Goal: Task Accomplishment & Management: Use online tool/utility

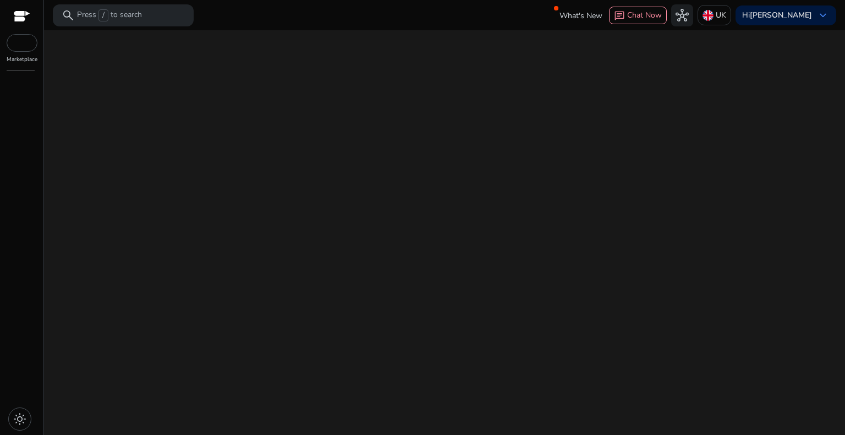
click at [409, 251] on div "We are getting things ready for you..." at bounding box center [444, 232] width 792 height 405
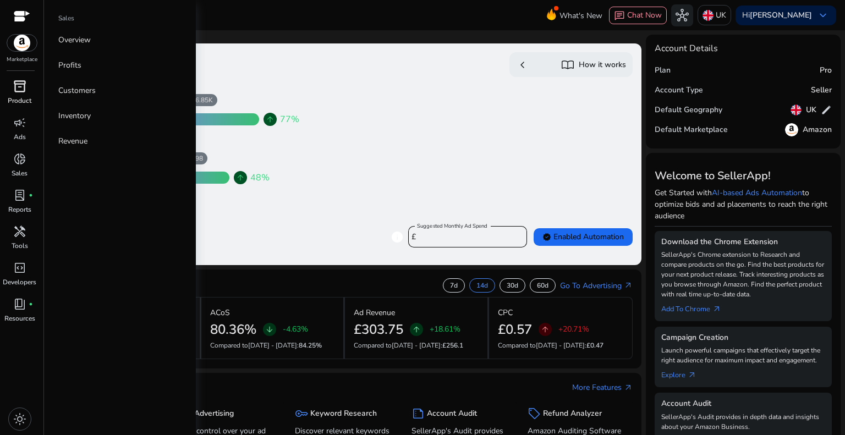
click at [18, 83] on span "inventory_2" at bounding box center [19, 86] width 13 height 13
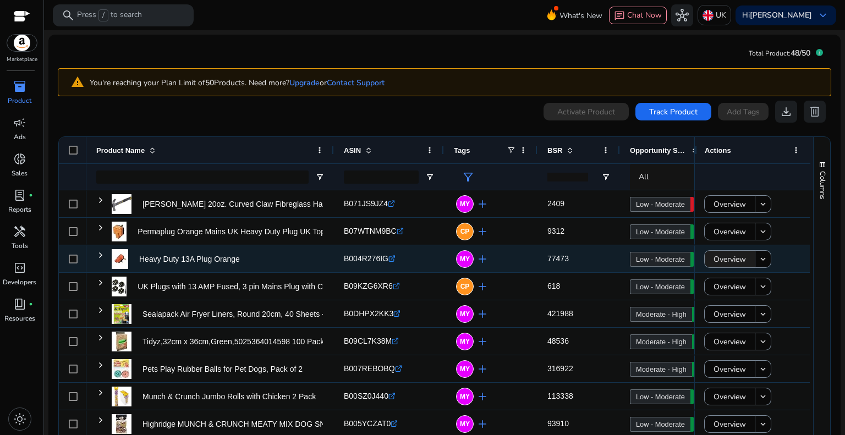
click at [732, 257] on span "Overview" at bounding box center [729, 259] width 32 height 23
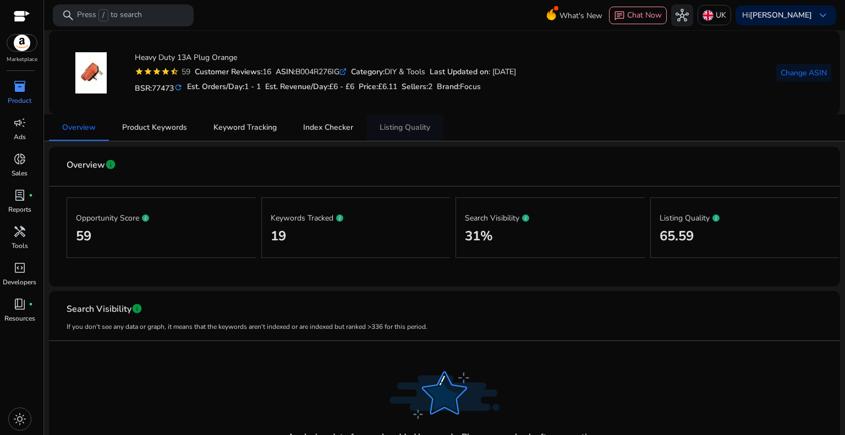
click at [403, 127] on span "Listing Quality" at bounding box center [404, 128] width 51 height 8
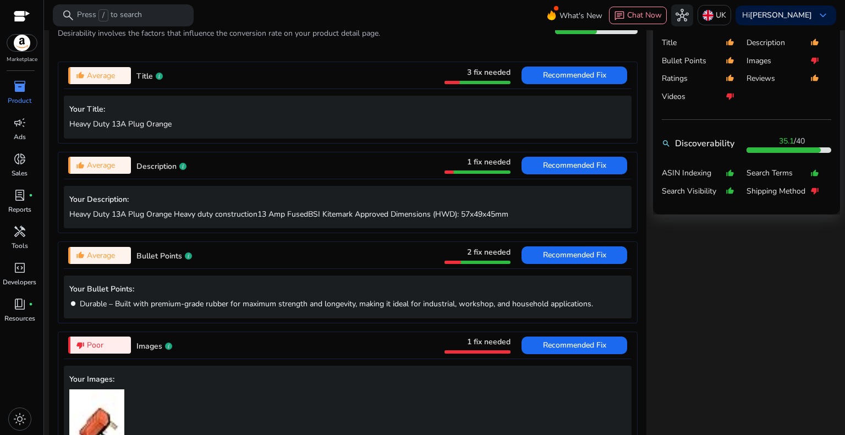
scroll to position [440, 0]
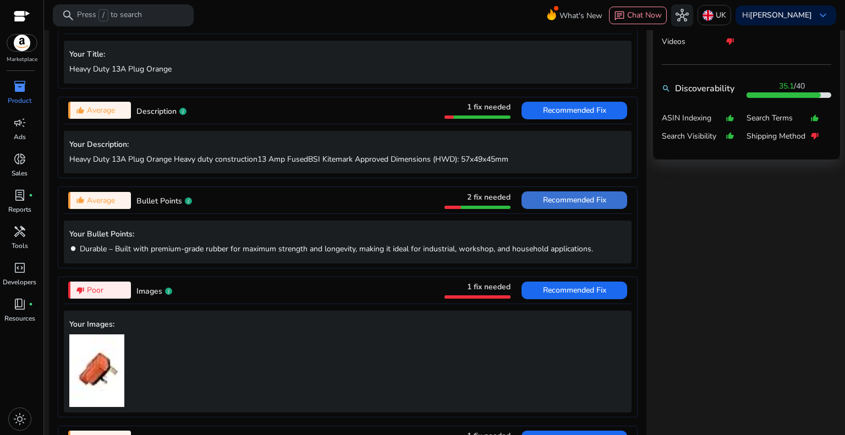
click at [587, 197] on span "Recommended Fix" at bounding box center [574, 200] width 63 height 10
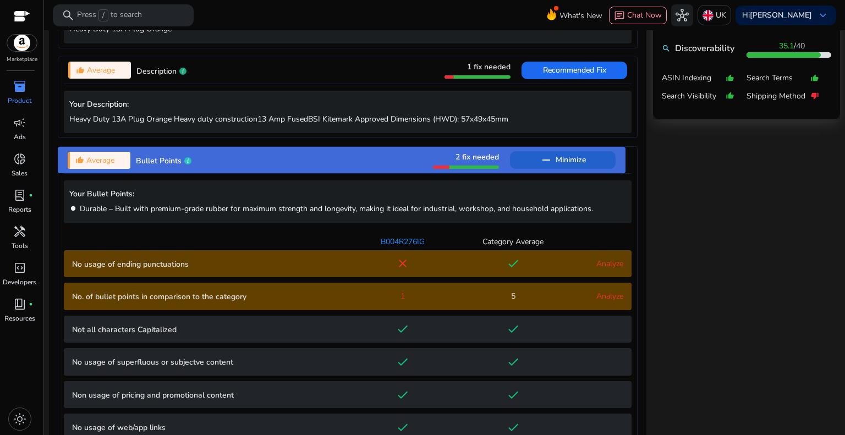
scroll to position [460, 0]
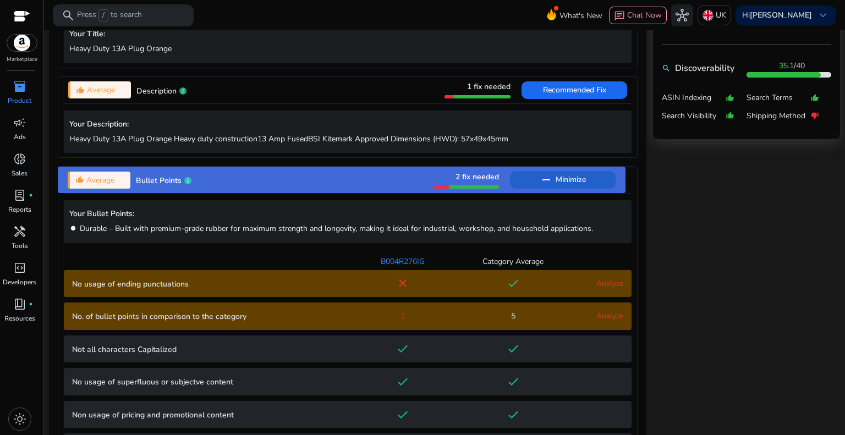
click at [575, 184] on span "Minimize" at bounding box center [570, 180] width 30 height 18
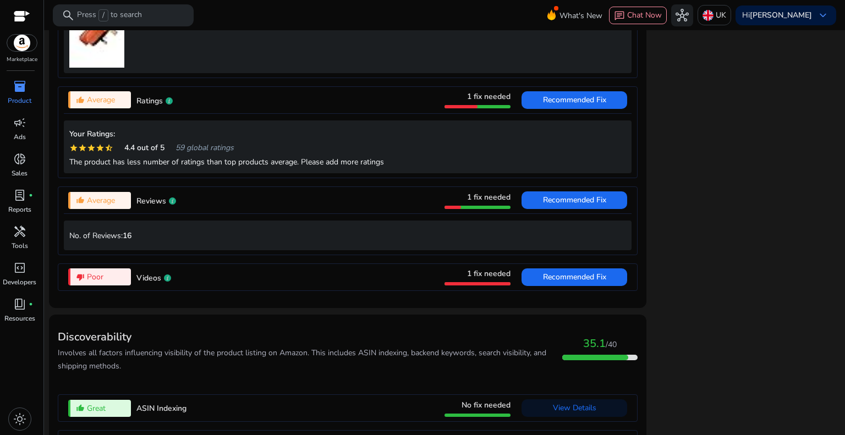
scroll to position [896, 0]
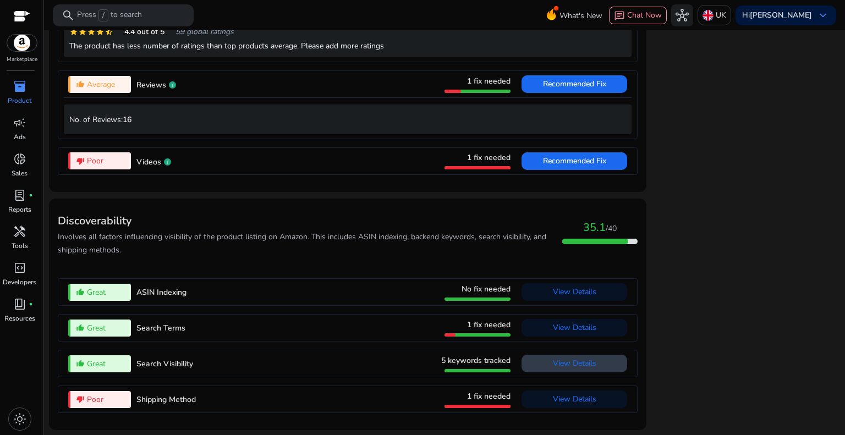
click at [563, 362] on span "View Details" at bounding box center [574, 363] width 43 height 10
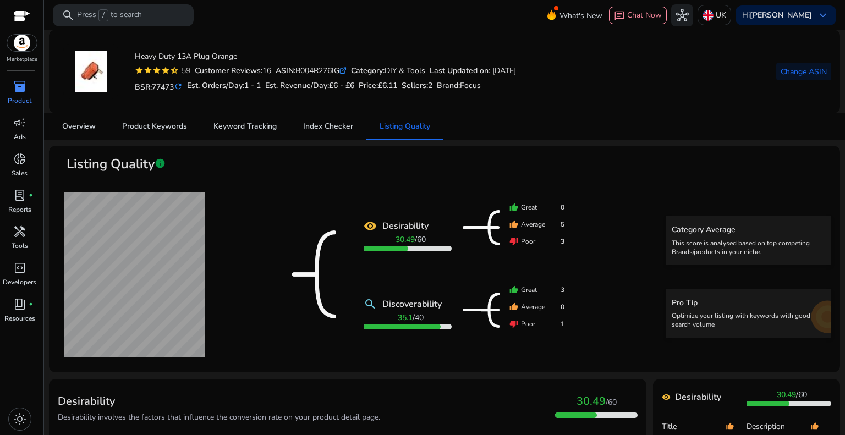
scroll to position [0, 0]
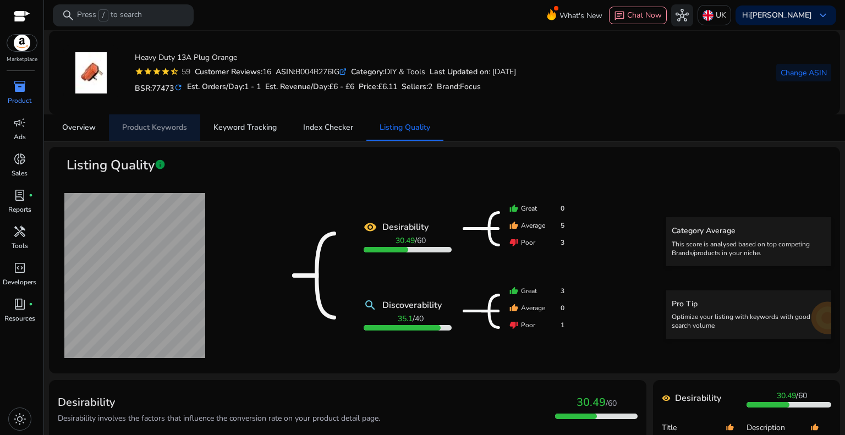
click at [174, 128] on span "Product Keywords" at bounding box center [154, 128] width 65 height 8
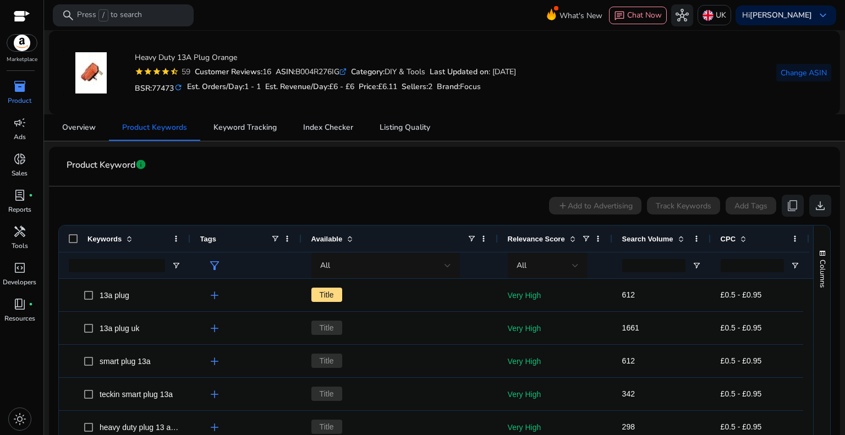
click at [264, 110] on mat-card "Heavy Duty 13A Plug Orange star star star star star_half 59 Customer Reviews: 1…" at bounding box center [444, 73] width 791 height 84
click at [264, 117] on span "Keyword Tracking" at bounding box center [244, 127] width 63 height 26
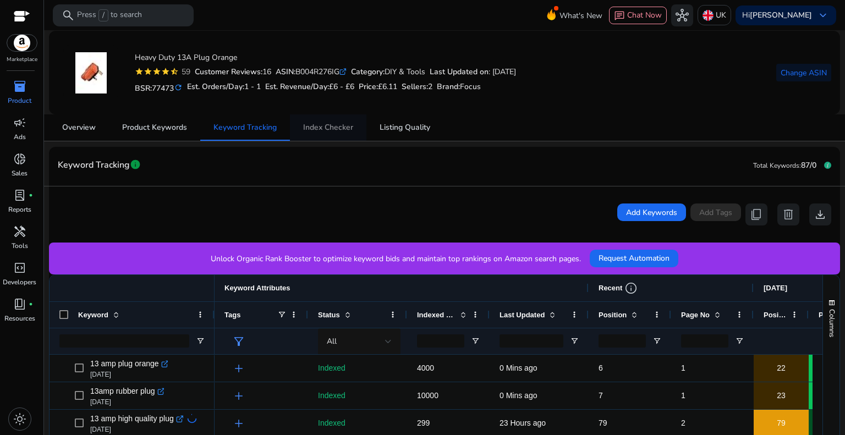
click at [339, 124] on span "Index Checker" at bounding box center [328, 128] width 50 height 8
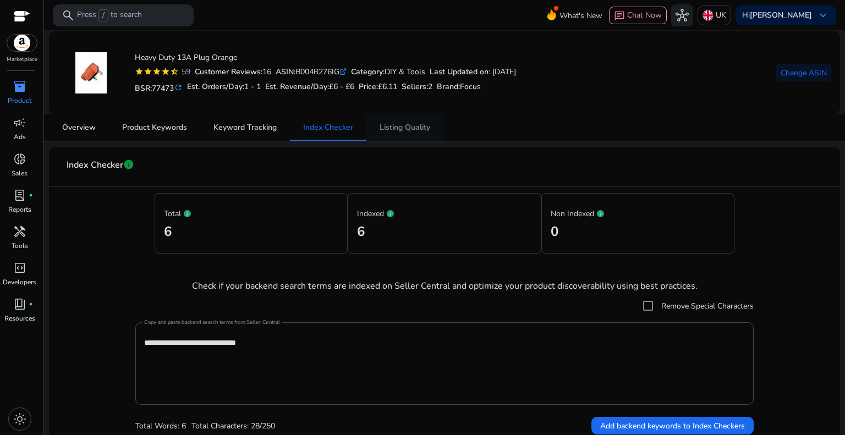
click at [420, 124] on span "Listing Quality" at bounding box center [404, 128] width 51 height 8
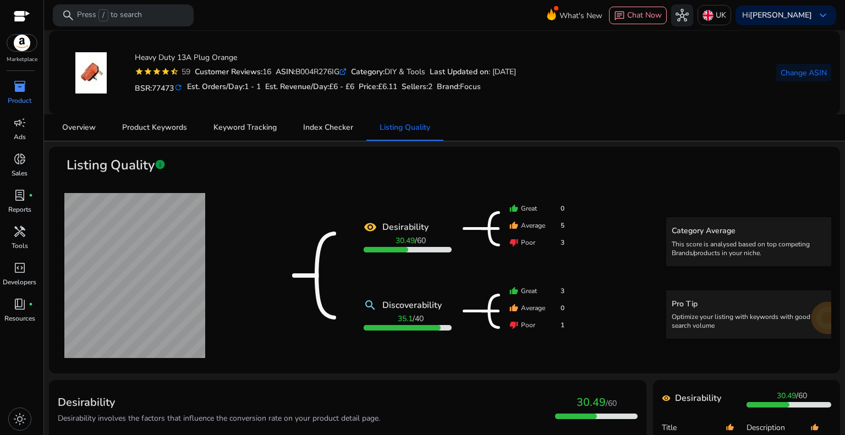
click at [179, 85] on mat-icon "refresh" at bounding box center [178, 87] width 9 height 10
drag, startPoint x: 346, startPoint y: 70, endPoint x: 301, endPoint y: 70, distance: 44.5
click at [301, 70] on div "ASIN: B004R276IG .st0{fill:#2c8af8}" at bounding box center [311, 72] width 71 height 12
click at [346, 68] on icon ".st0{fill:#2c8af8}" at bounding box center [342, 71] width 7 height 7
click at [18, 87] on span "inventory_2" at bounding box center [19, 86] width 13 height 13
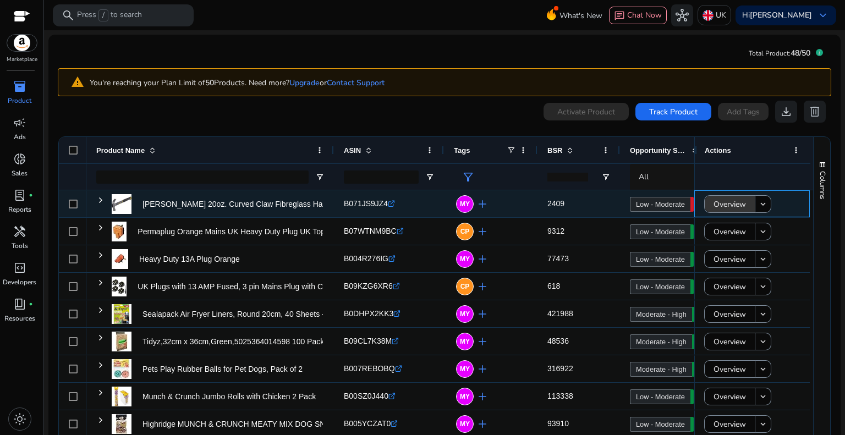
click at [724, 204] on span "Overview" at bounding box center [729, 204] width 32 height 23
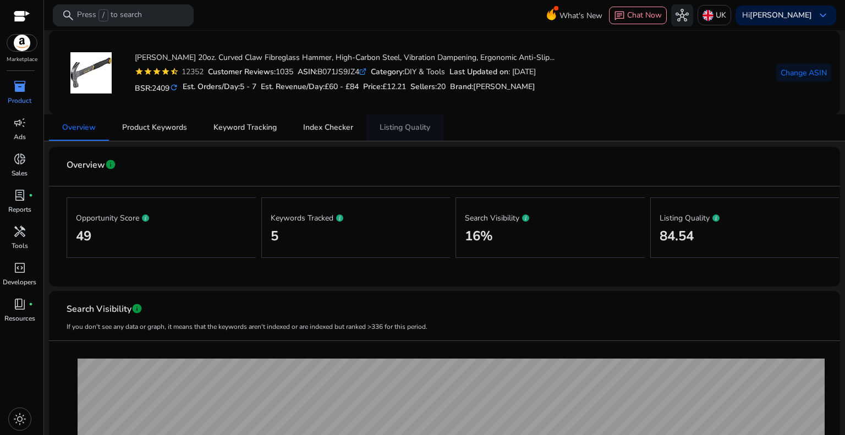
drag, startPoint x: 395, startPoint y: 125, endPoint x: 405, endPoint y: 125, distance: 10.5
click at [395, 125] on span "Listing Quality" at bounding box center [404, 128] width 51 height 8
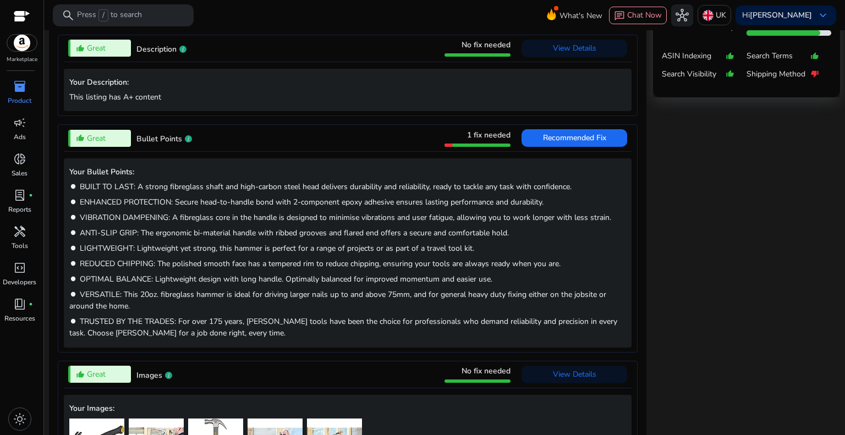
scroll to position [110, 0]
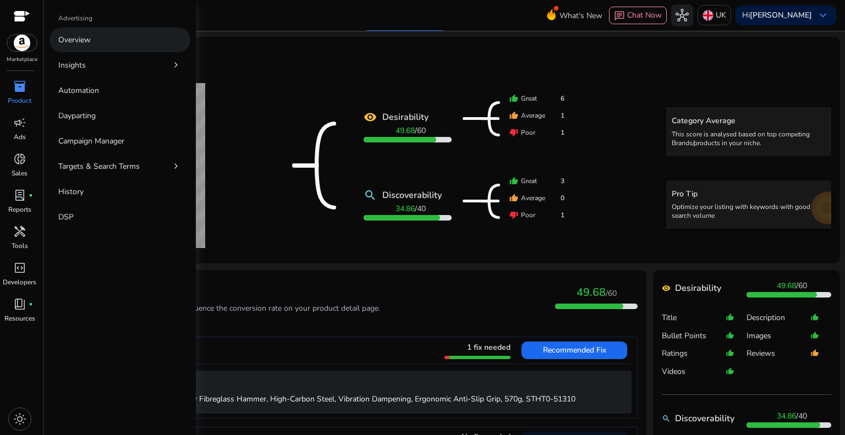
click at [100, 38] on link "Overview" at bounding box center [119, 39] width 141 height 25
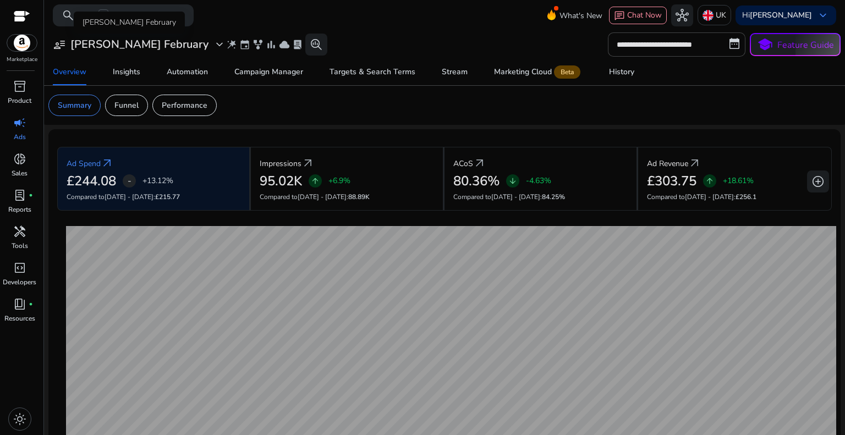
click at [213, 42] on span "expand_more" at bounding box center [219, 44] width 13 height 13
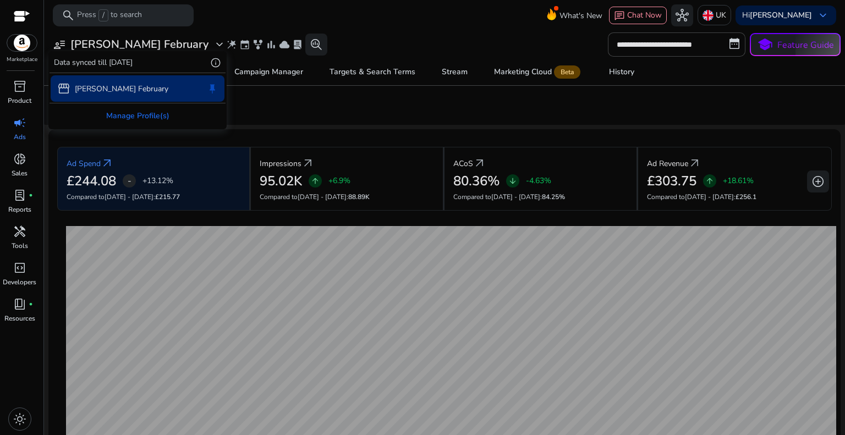
click at [277, 103] on div at bounding box center [422, 217] width 845 height 435
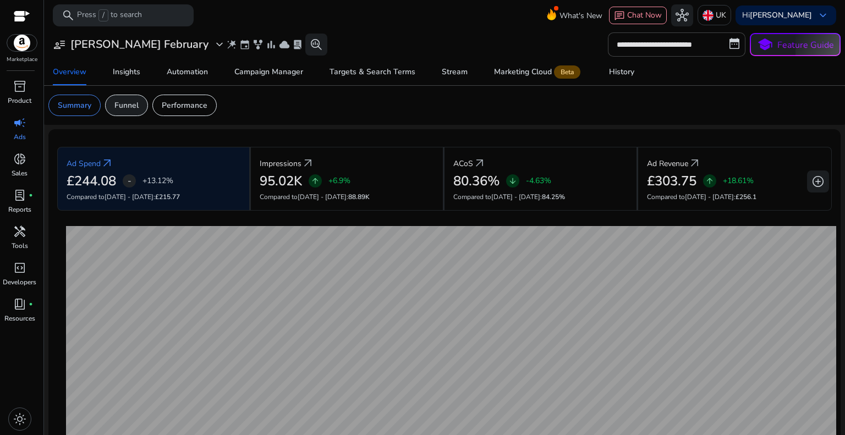
click at [134, 103] on p "Funnel" at bounding box center [126, 106] width 24 height 12
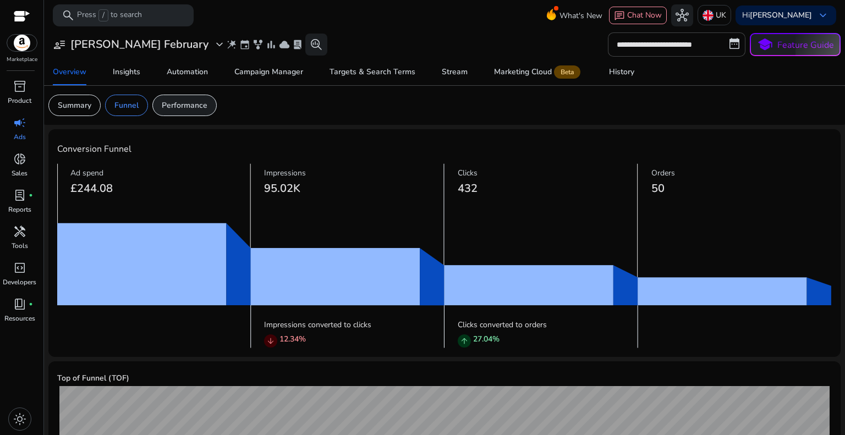
click at [191, 98] on div "Performance" at bounding box center [184, 105] width 64 height 21
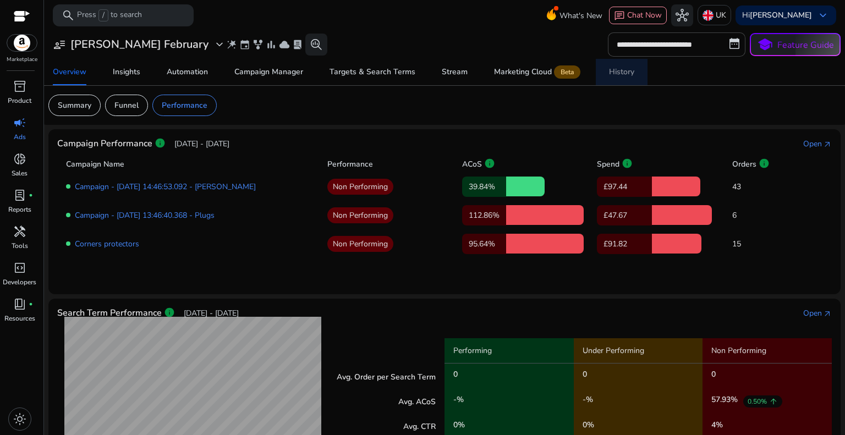
click at [626, 73] on div "History" at bounding box center [621, 72] width 25 height 8
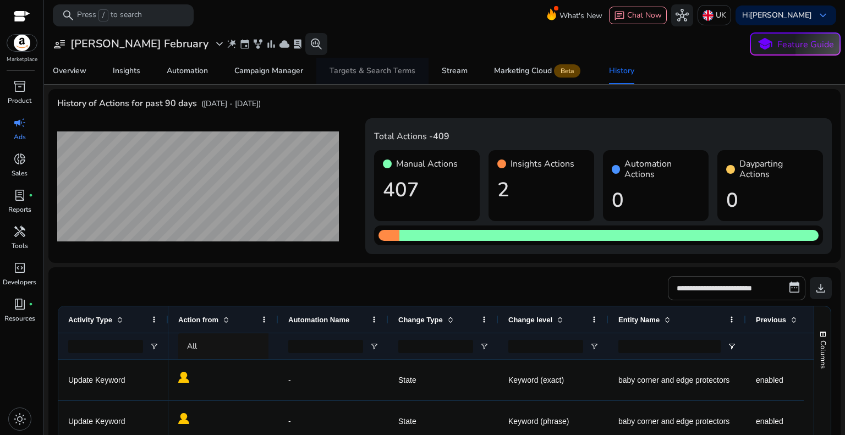
click at [371, 69] on div "Targets & Search Terms" at bounding box center [372, 71] width 86 height 8
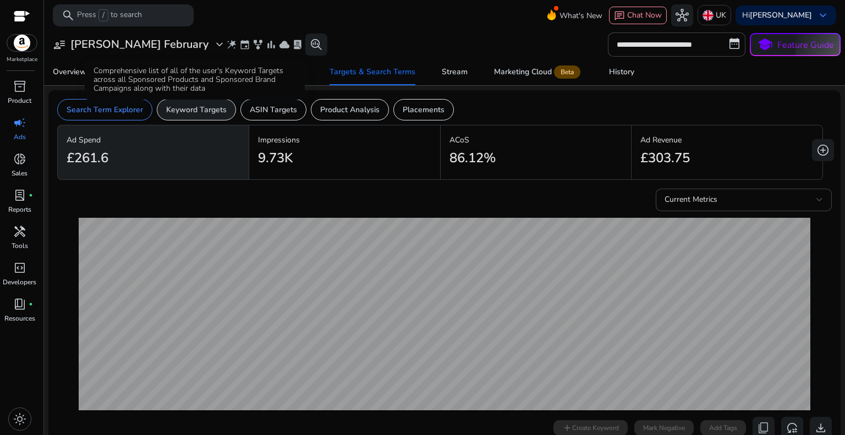
click at [220, 108] on p "Keyword Targets" at bounding box center [196, 110] width 60 height 12
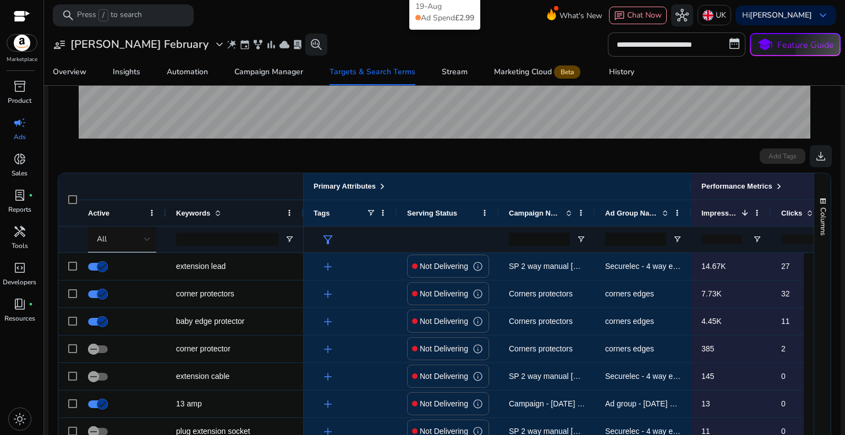
scroll to position [275, 0]
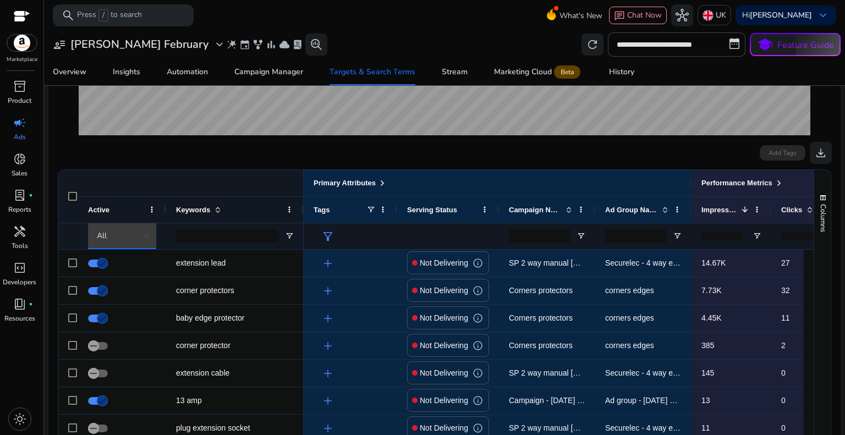
click at [145, 240] on div at bounding box center [147, 235] width 7 height 13
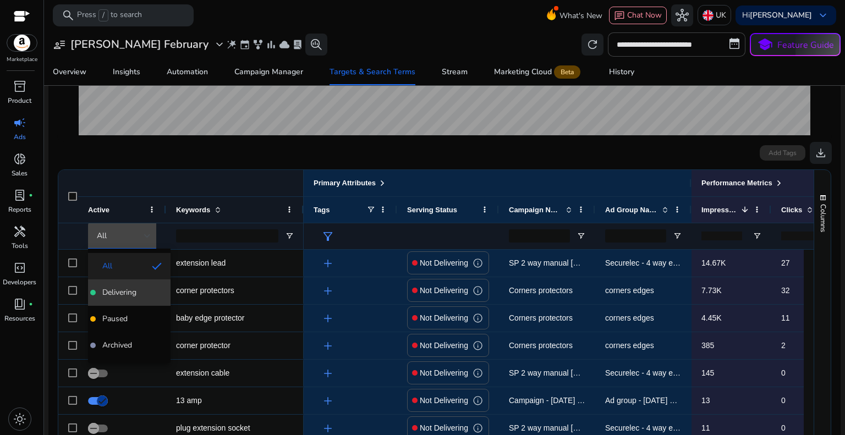
click at [141, 288] on span "Delivering" at bounding box center [129, 292] width 65 height 11
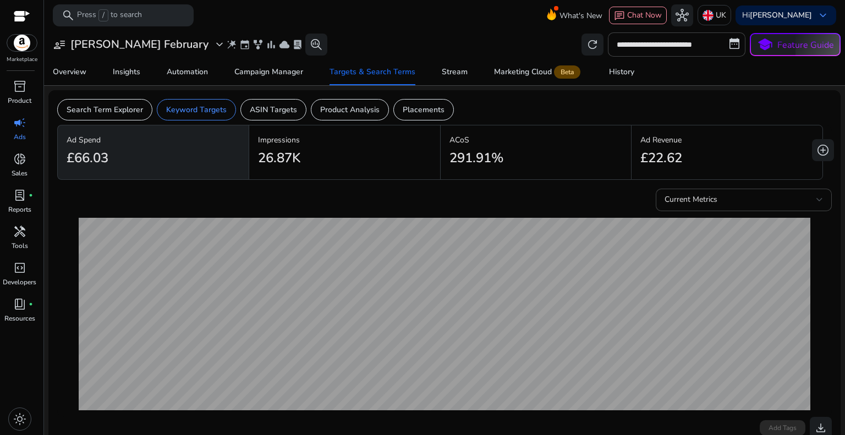
scroll to position [275, 0]
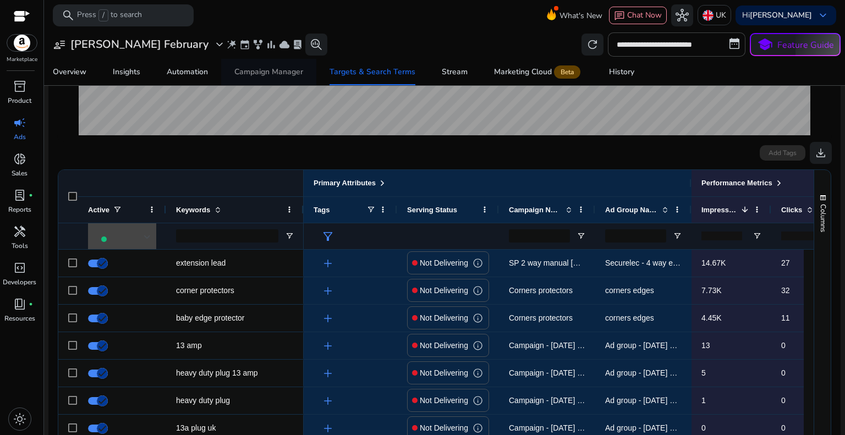
click at [273, 69] on div "Campaign Manager" at bounding box center [268, 72] width 69 height 8
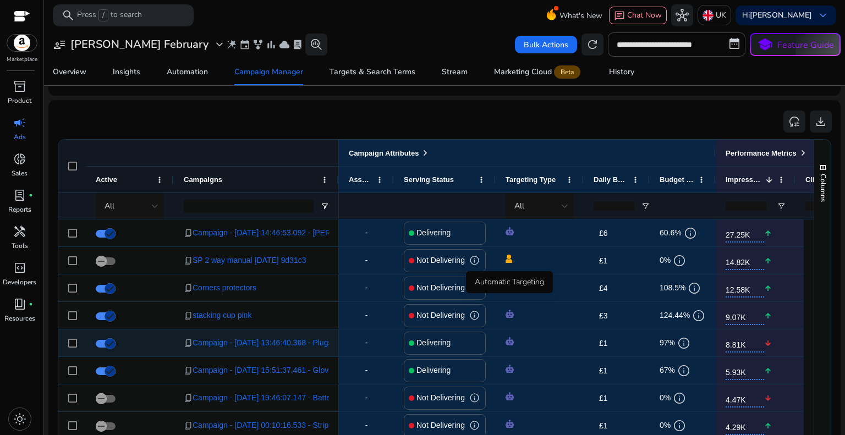
scroll to position [727, 0]
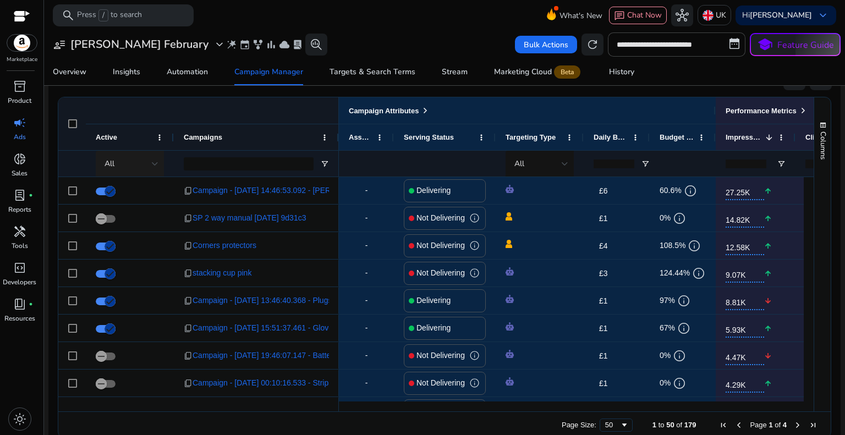
click at [125, 165] on div "All" at bounding box center [127, 164] width 47 height 12
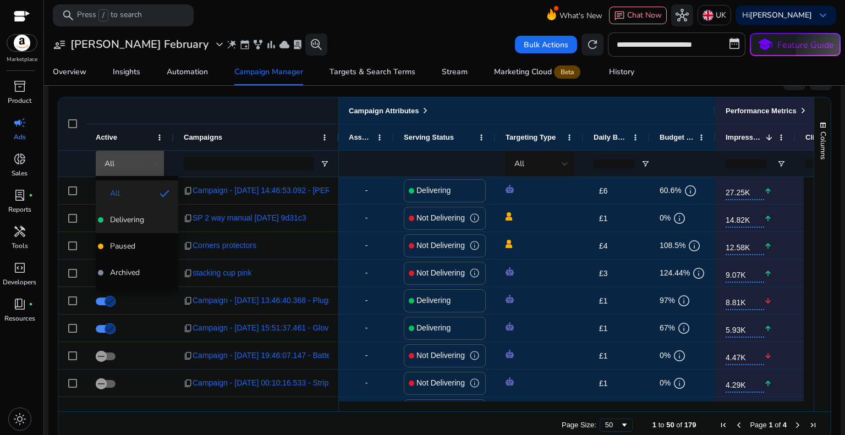
click at [141, 222] on span "Delivering" at bounding box center [127, 219] width 34 height 11
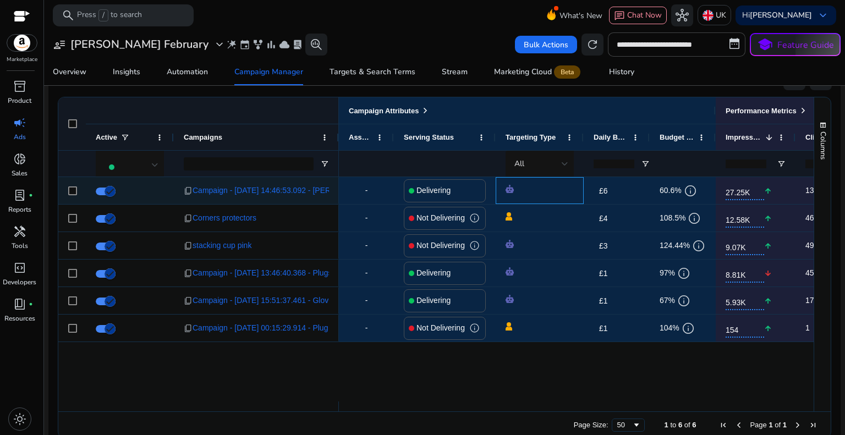
click at [558, 190] on span at bounding box center [539, 190] width 68 height 23
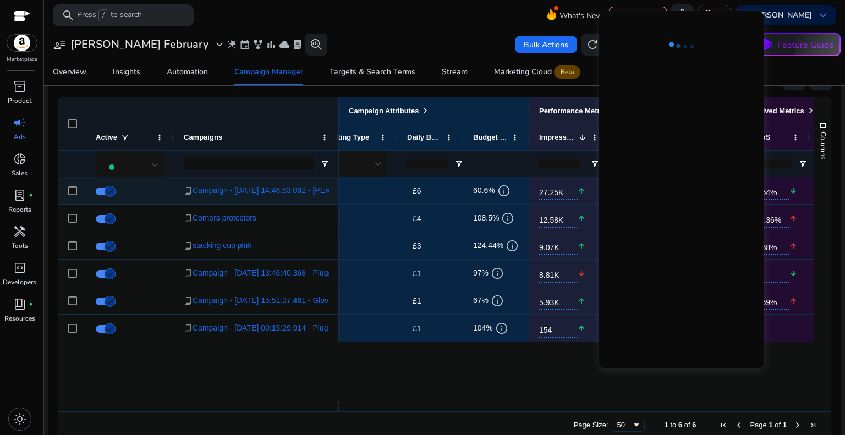
scroll to position [0, 252]
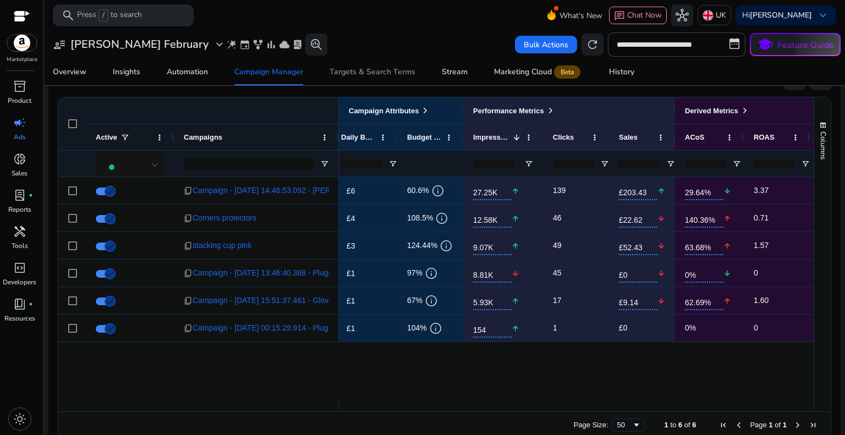
click at [400, 81] on span "Targets & Search Terms" at bounding box center [372, 72] width 86 height 26
